Goal: Task Accomplishment & Management: Use online tool/utility

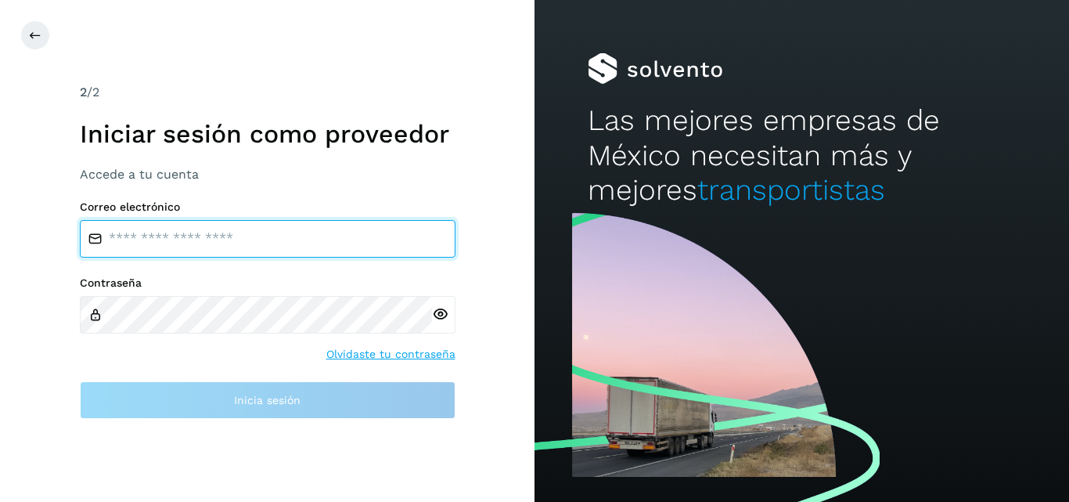
click at [220, 233] on input "email" at bounding box center [268, 239] width 376 height 38
type input "**********"
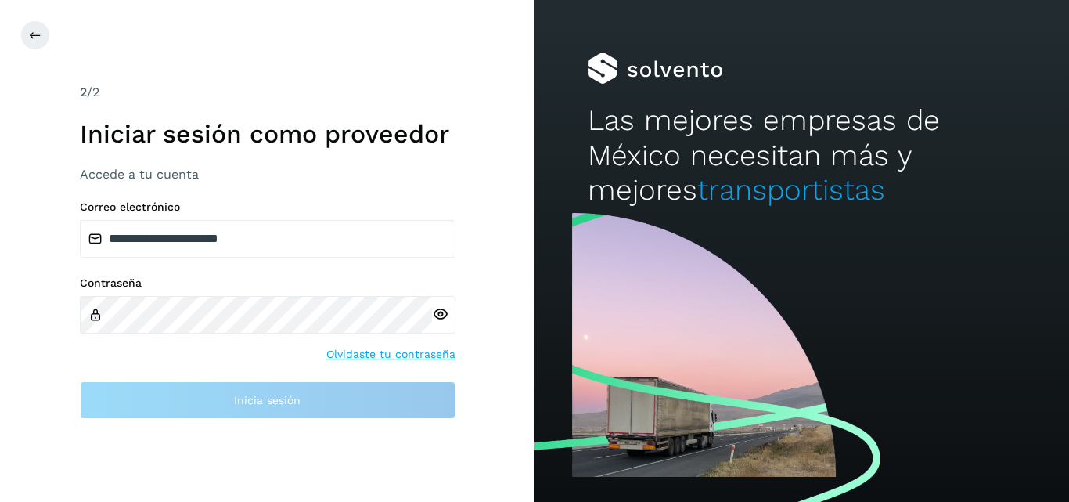
click at [439, 317] on div at bounding box center [443, 315] width 23 height 38
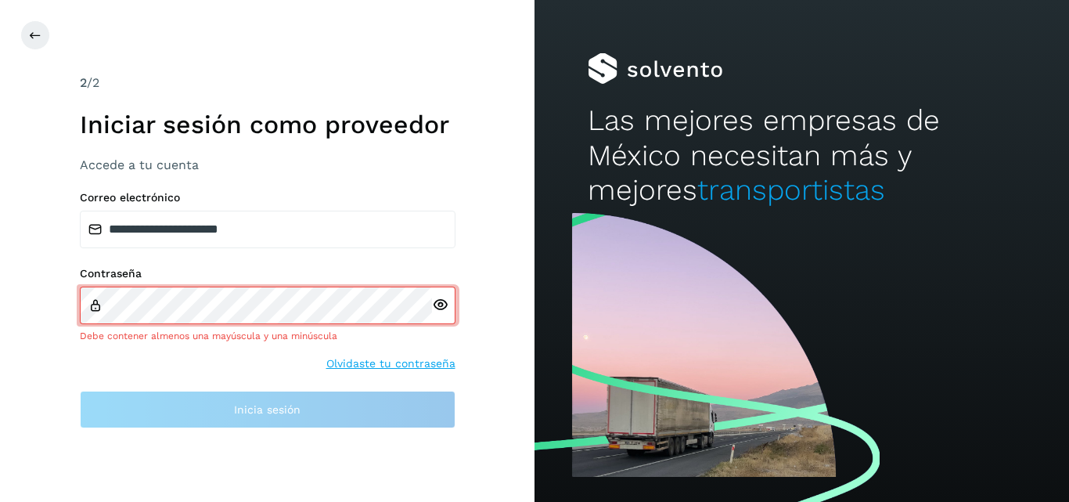
click at [243, 324] on div "Contraseña Debe contener almenos una mayúscula y una minúscula" at bounding box center [268, 305] width 376 height 76
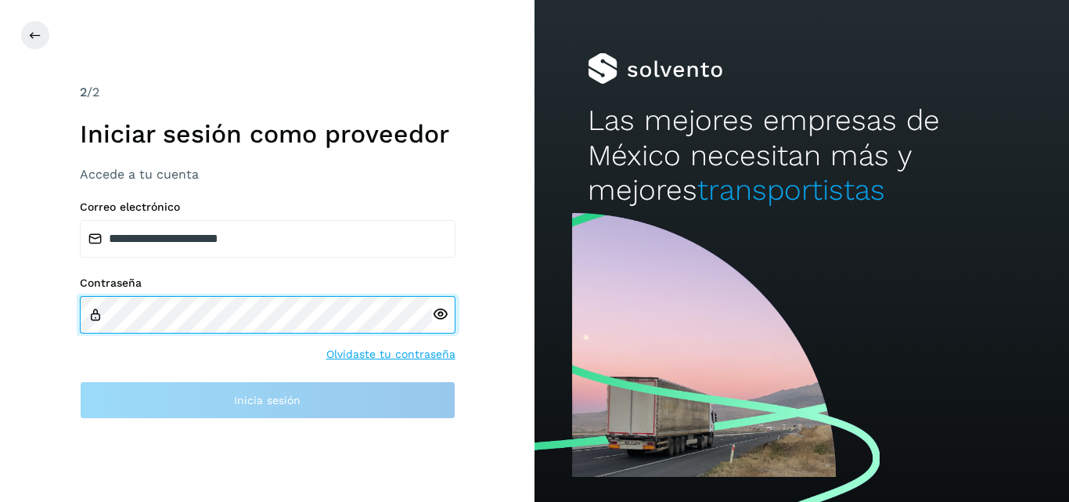
click at [92, 310] on div "Contraseña" at bounding box center [268, 304] width 376 height 57
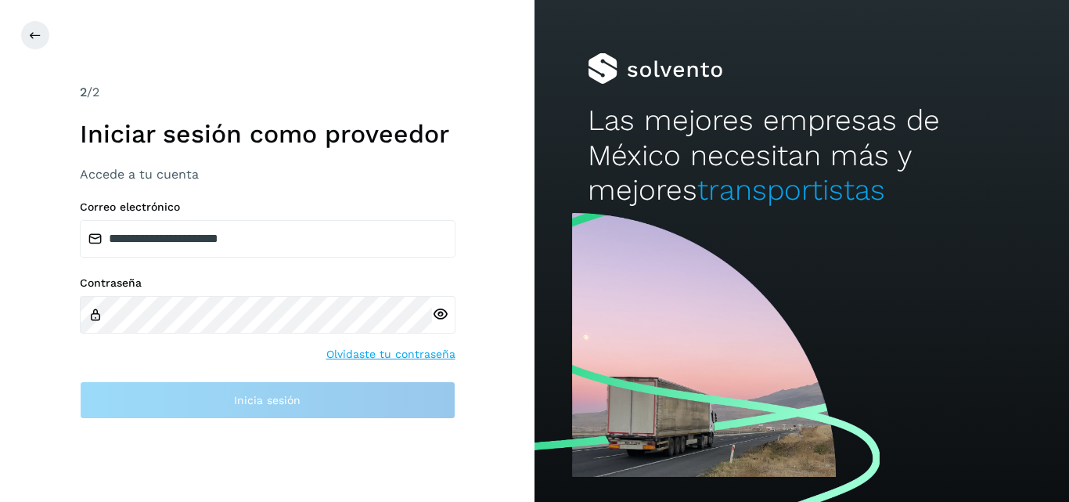
click at [440, 320] on div at bounding box center [443, 315] width 23 height 38
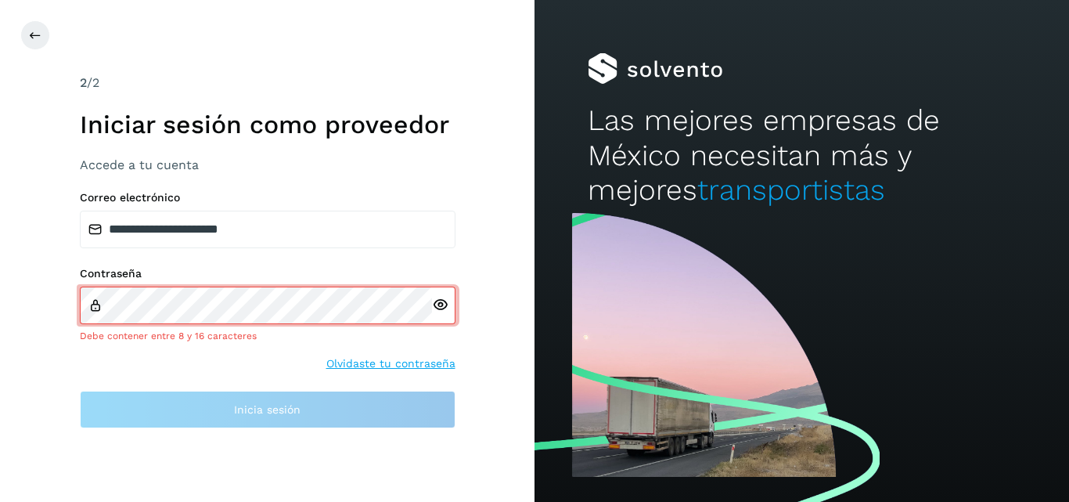
click at [438, 305] on icon at bounding box center [440, 305] width 16 height 16
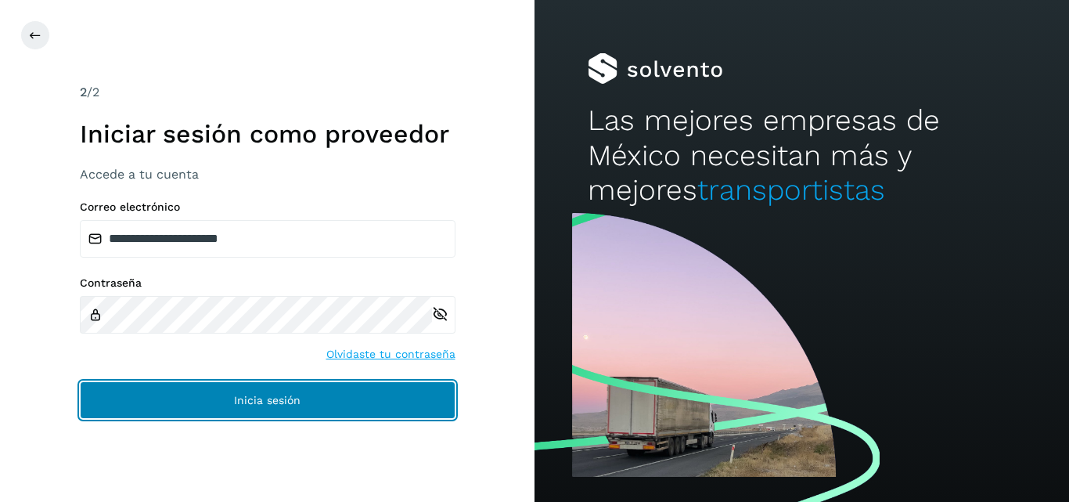
click at [266, 390] on button "Inicia sesión" at bounding box center [268, 400] width 376 height 38
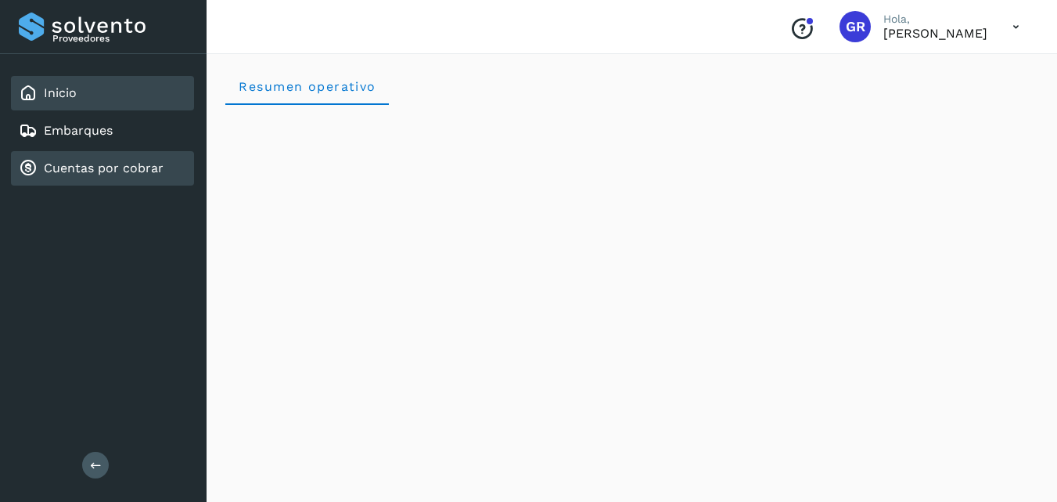
click at [113, 170] on link "Cuentas por cobrar" at bounding box center [104, 167] width 120 height 15
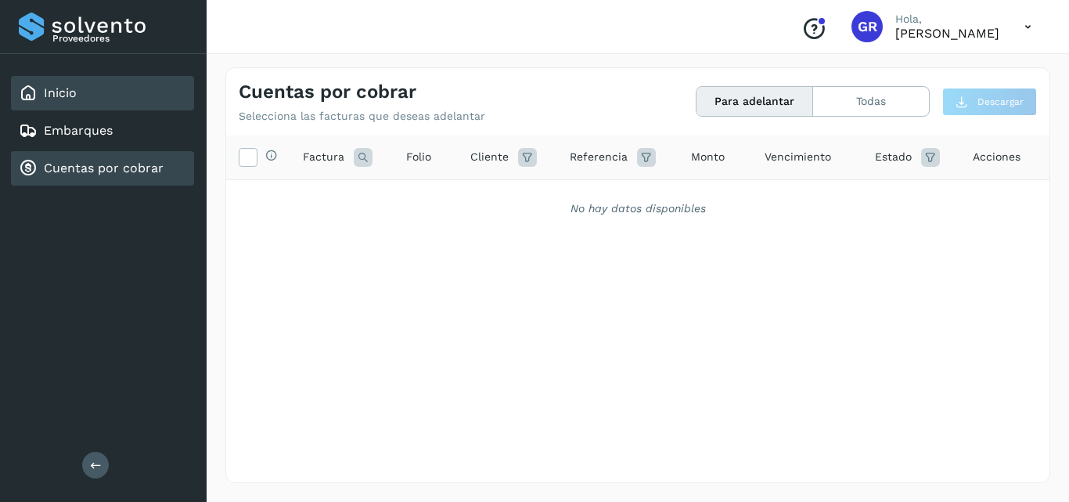
click at [102, 101] on div "Inicio" at bounding box center [102, 93] width 183 height 34
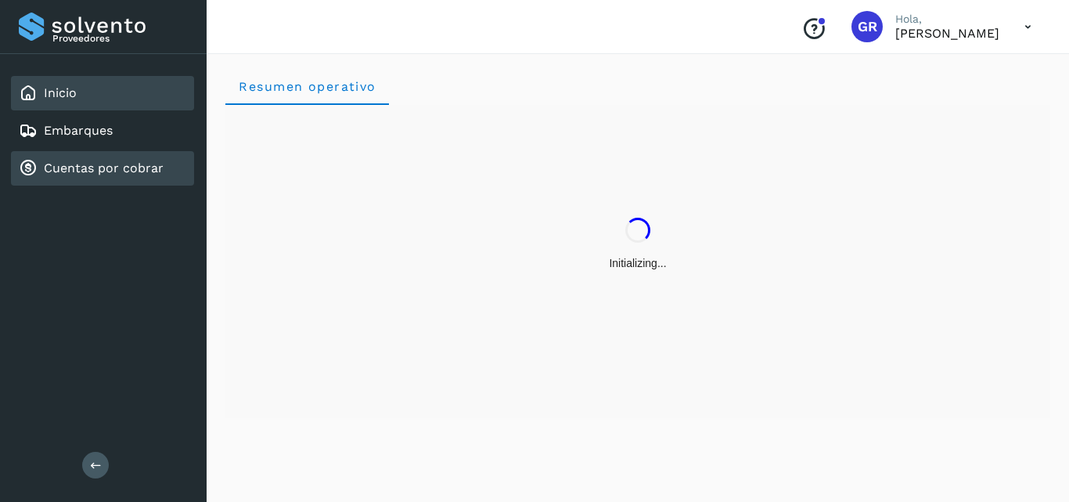
click at [102, 155] on div "Cuentas por cobrar" at bounding box center [102, 168] width 183 height 34
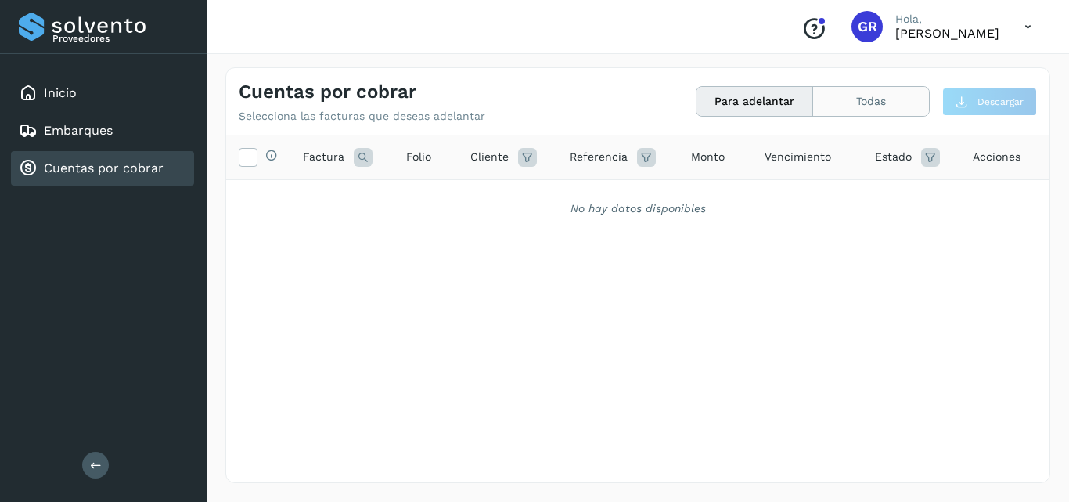
click at [881, 106] on button "Todas" at bounding box center [871, 101] width 116 height 29
